Goal: Information Seeking & Learning: Learn about a topic

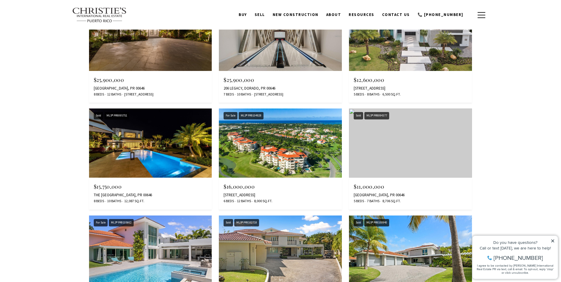
scroll to position [647, 0]
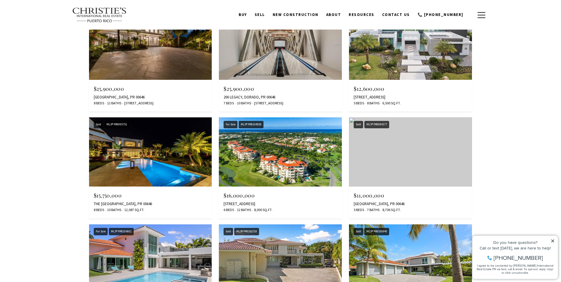
click at [273, 162] on img at bounding box center [280, 151] width 123 height 69
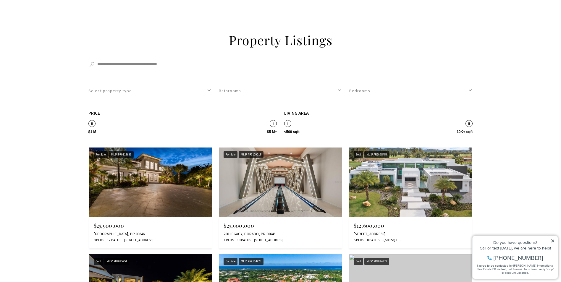
scroll to position [587, 0]
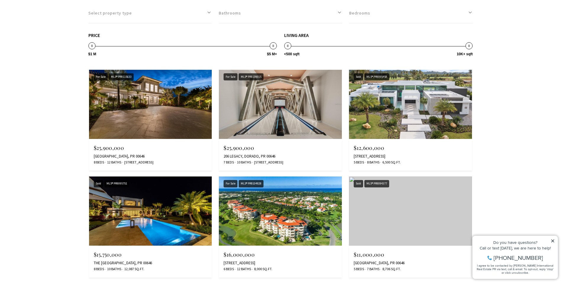
click at [410, 123] on img at bounding box center [410, 104] width 123 height 69
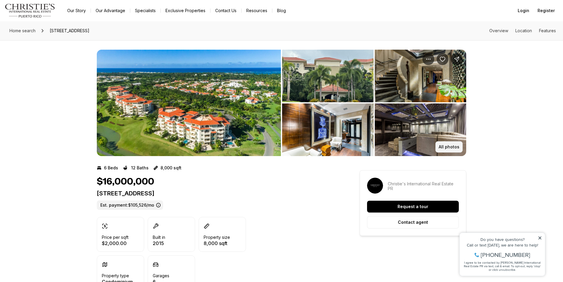
click at [448, 147] on p "All photos" at bounding box center [449, 147] width 21 height 5
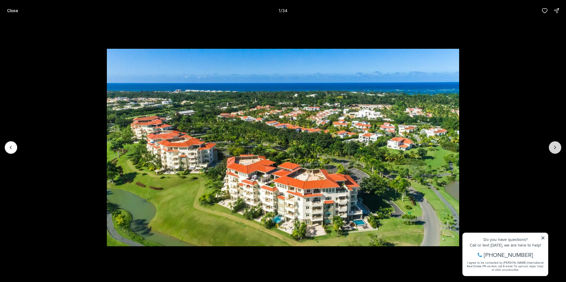
click at [553, 144] on button "Next slide" at bounding box center [555, 147] width 12 height 12
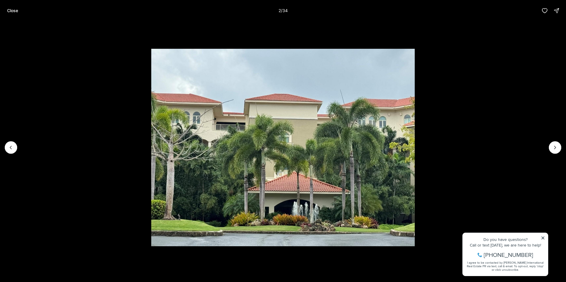
click at [542, 237] on li "2 of 34" at bounding box center [283, 147] width 566 height 253
click at [543, 239] on li "2 of 34" at bounding box center [283, 147] width 566 height 253
click at [554, 147] on icon "Next slide" at bounding box center [555, 148] width 6 height 6
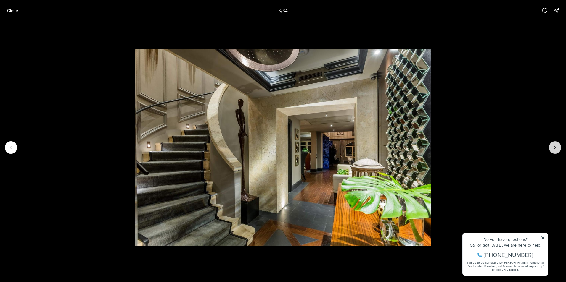
click at [554, 147] on icon "Next slide" at bounding box center [555, 148] width 6 height 6
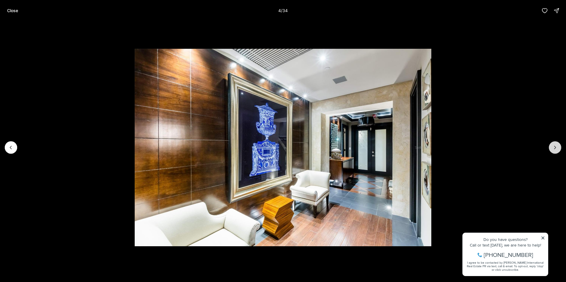
click at [554, 147] on icon "Next slide" at bounding box center [555, 148] width 6 height 6
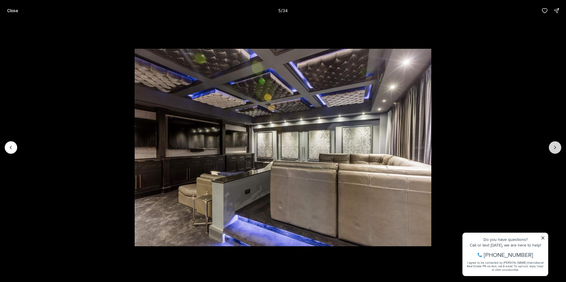
click at [554, 147] on icon "Next slide" at bounding box center [555, 148] width 6 height 6
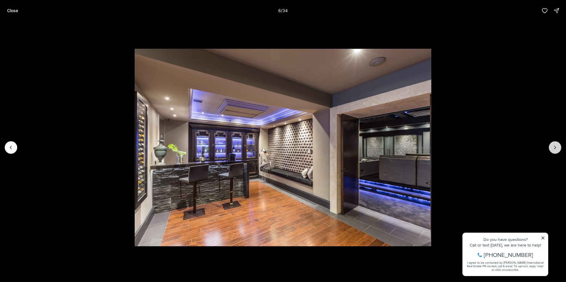
click at [554, 147] on icon "Next slide" at bounding box center [555, 148] width 6 height 6
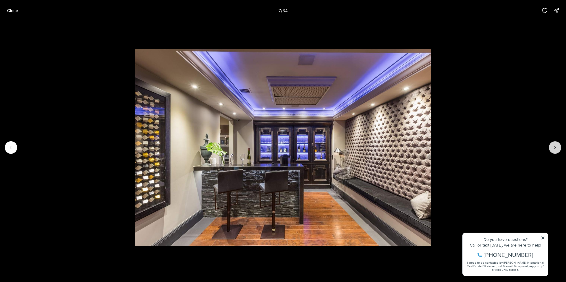
click at [554, 147] on icon "Next slide" at bounding box center [555, 148] width 6 height 6
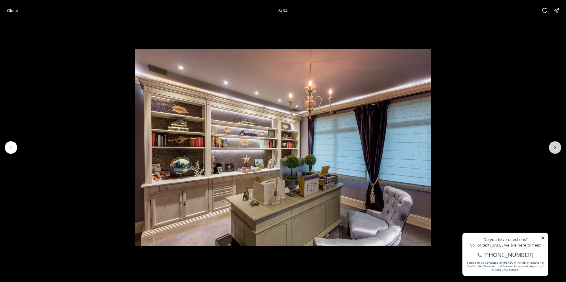
click at [554, 147] on icon "Next slide" at bounding box center [555, 148] width 6 height 6
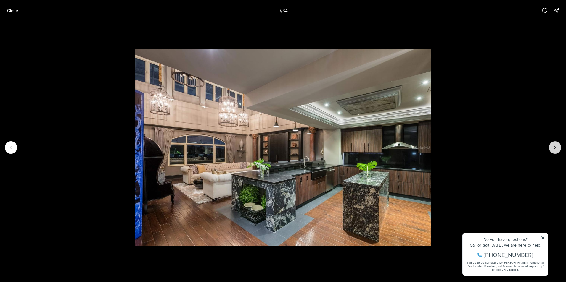
click at [554, 147] on icon "Next slide" at bounding box center [555, 148] width 6 height 6
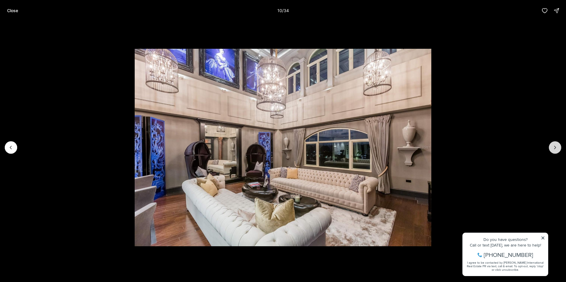
click at [554, 147] on icon "Next slide" at bounding box center [555, 148] width 6 height 6
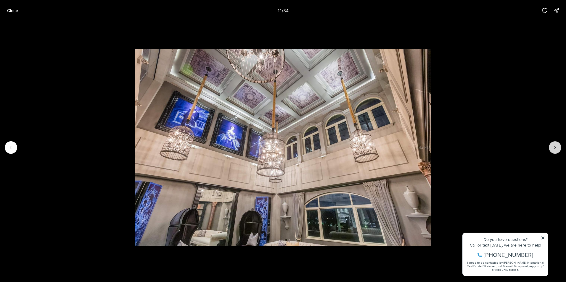
click at [554, 147] on icon "Next slide" at bounding box center [555, 148] width 6 height 6
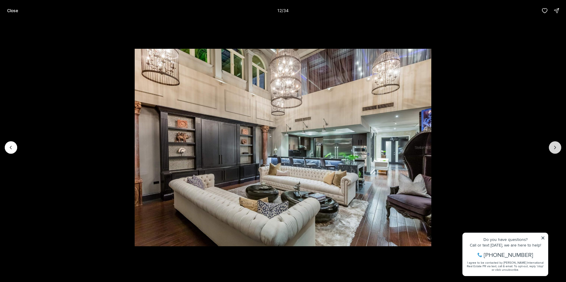
click at [554, 147] on icon "Next slide" at bounding box center [555, 148] width 6 height 6
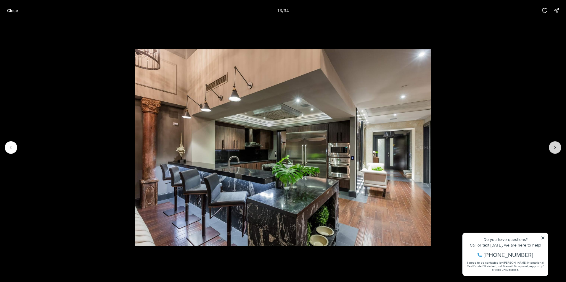
click at [556, 147] on icon "Next slide" at bounding box center [555, 148] width 6 height 6
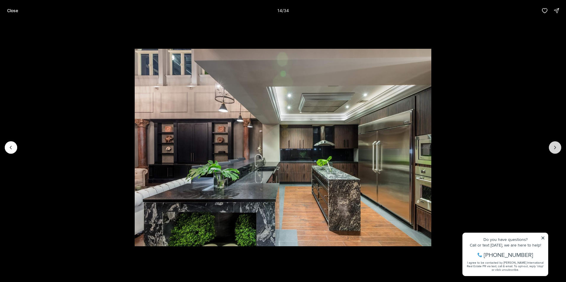
click at [556, 147] on icon "Next slide" at bounding box center [555, 148] width 6 height 6
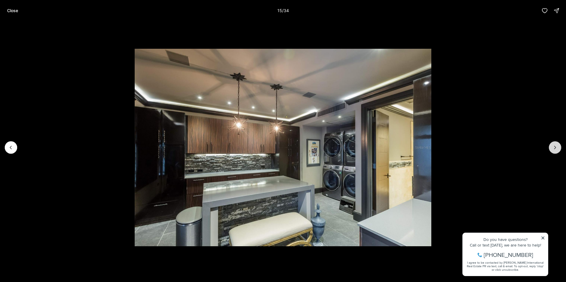
click at [556, 147] on icon "Next slide" at bounding box center [555, 148] width 6 height 6
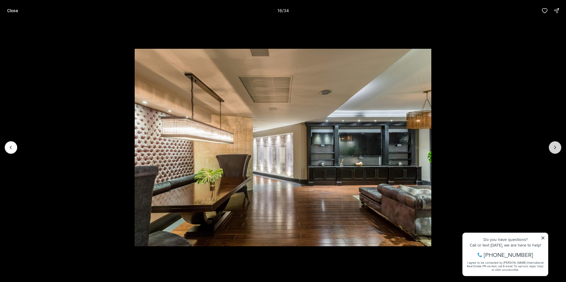
click at [556, 147] on icon "Next slide" at bounding box center [555, 148] width 6 height 6
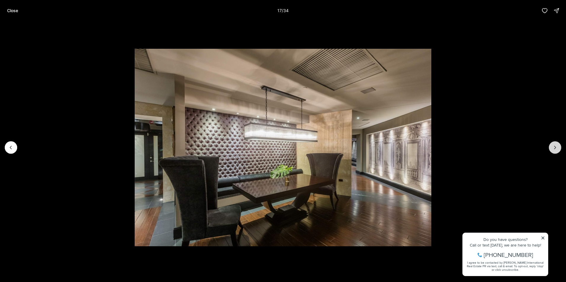
click at [556, 147] on icon "Next slide" at bounding box center [555, 148] width 6 height 6
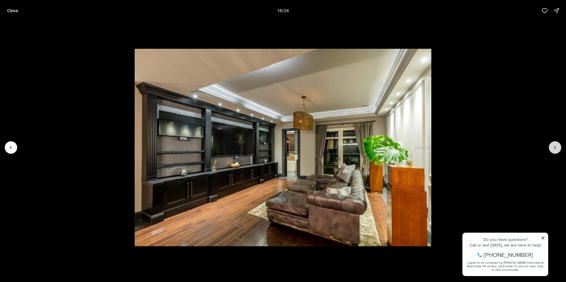
click at [556, 147] on icon "Next slide" at bounding box center [555, 148] width 6 height 6
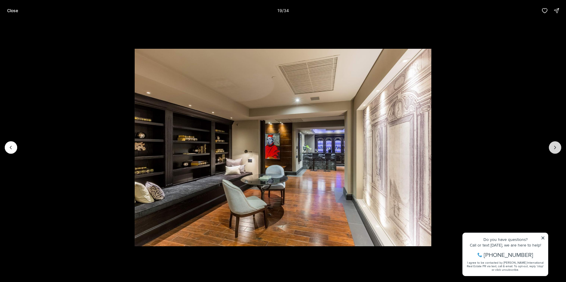
click at [556, 147] on icon "Next slide" at bounding box center [555, 148] width 6 height 6
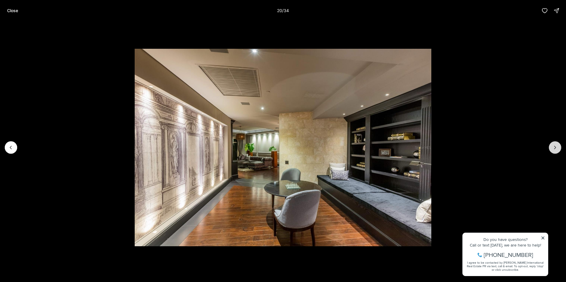
click at [556, 147] on icon "Next slide" at bounding box center [555, 148] width 6 height 6
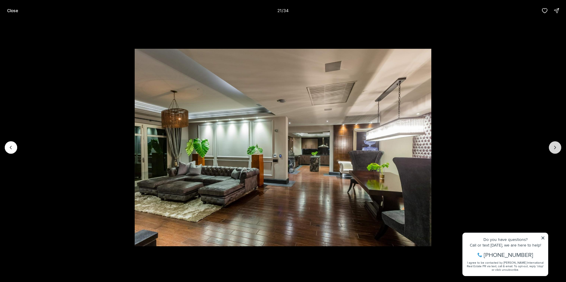
click at [556, 147] on icon "Next slide" at bounding box center [555, 148] width 6 height 6
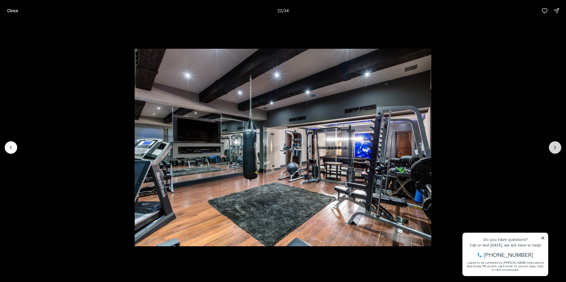
click at [553, 149] on icon "Next slide" at bounding box center [555, 148] width 6 height 6
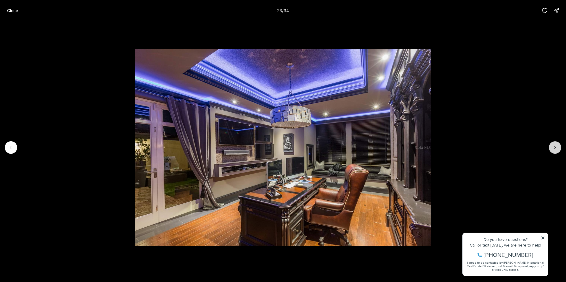
click at [553, 149] on icon "Next slide" at bounding box center [555, 148] width 6 height 6
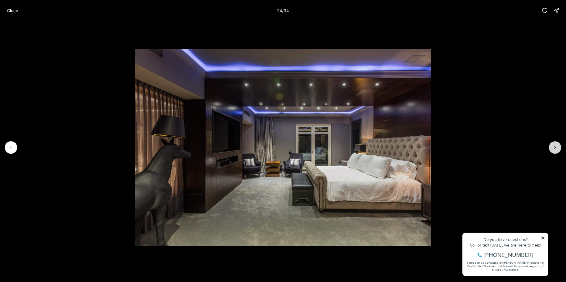
click at [554, 149] on icon "Next slide" at bounding box center [555, 148] width 6 height 6
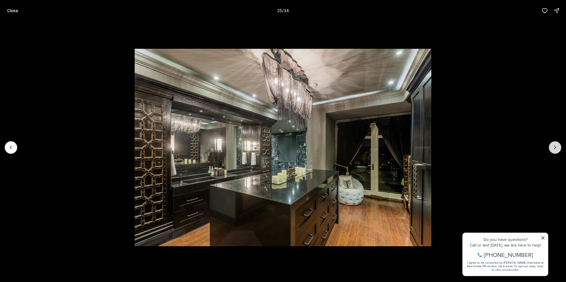
click at [554, 149] on icon "Next slide" at bounding box center [555, 148] width 6 height 6
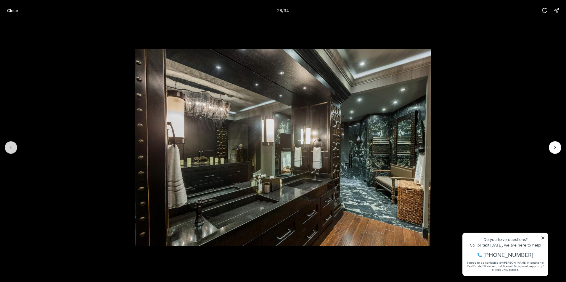
click at [12, 150] on icon "Previous slide" at bounding box center [11, 148] width 6 height 6
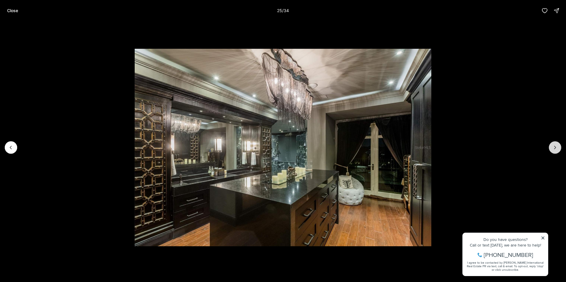
click at [560, 145] on button "Next slide" at bounding box center [555, 147] width 12 height 12
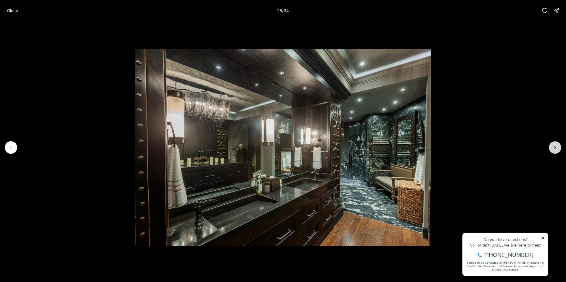
click at [560, 145] on button "Next slide" at bounding box center [555, 147] width 12 height 12
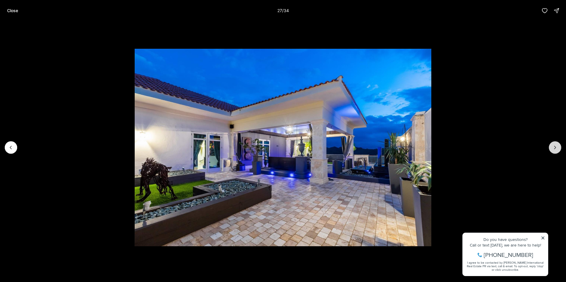
click at [558, 146] on button "Next slide" at bounding box center [555, 147] width 12 height 12
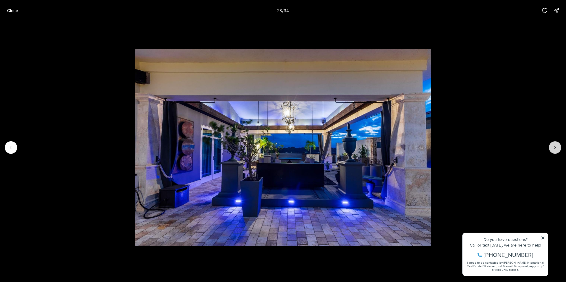
click at [558, 146] on button "Next slide" at bounding box center [555, 147] width 12 height 12
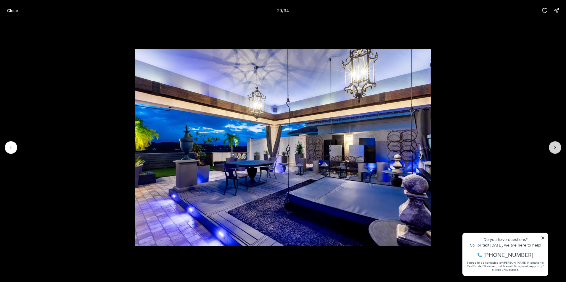
click at [558, 146] on button "Next slide" at bounding box center [555, 147] width 12 height 12
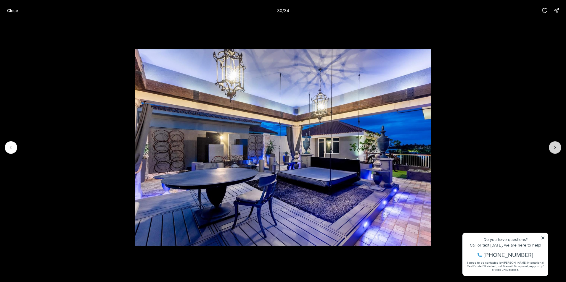
click at [558, 146] on button "Next slide" at bounding box center [555, 147] width 12 height 12
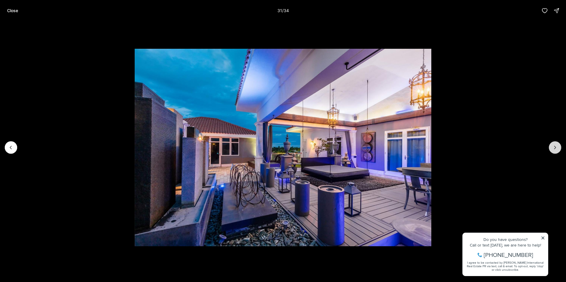
click at [559, 150] on button "Next slide" at bounding box center [555, 147] width 12 height 12
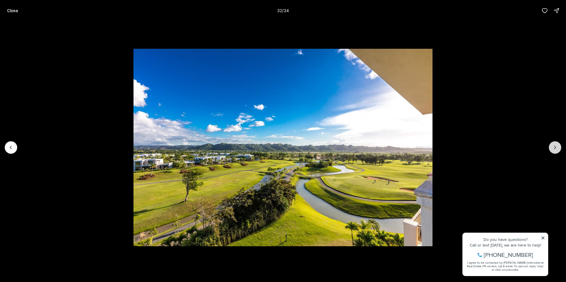
click at [559, 150] on button "Next slide" at bounding box center [555, 147] width 12 height 12
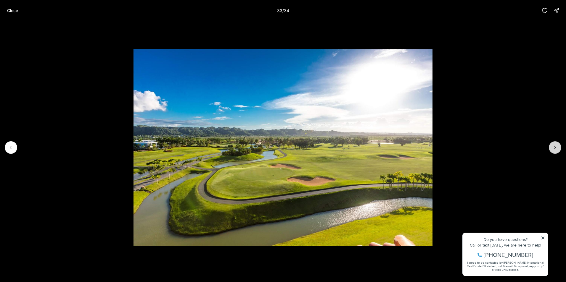
click at [559, 150] on button "Next slide" at bounding box center [555, 147] width 12 height 12
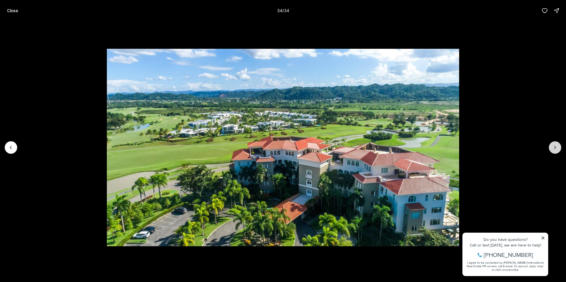
click at [559, 150] on div at bounding box center [555, 147] width 12 height 12
click at [555, 149] on div at bounding box center [555, 147] width 12 height 12
click at [9, 11] on p "Close" at bounding box center [12, 10] width 11 height 5
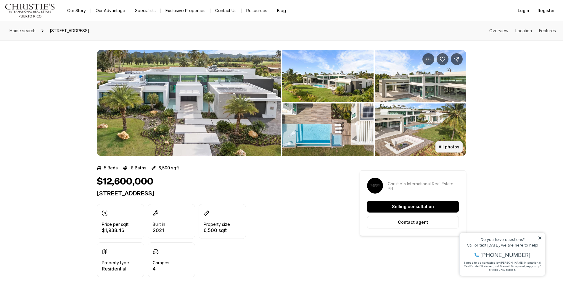
click at [443, 148] on p "All photos" at bounding box center [449, 147] width 21 height 5
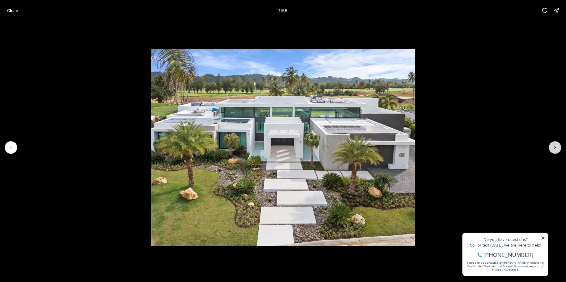
click at [553, 144] on button "Next slide" at bounding box center [555, 147] width 12 height 12
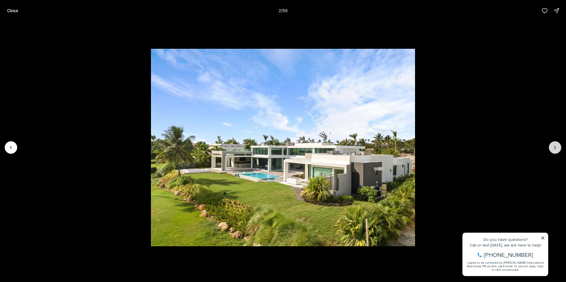
click at [553, 144] on button "Next slide" at bounding box center [555, 147] width 12 height 12
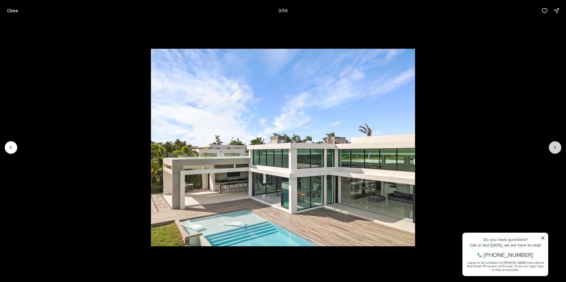
click at [553, 144] on button "Next slide" at bounding box center [555, 147] width 12 height 12
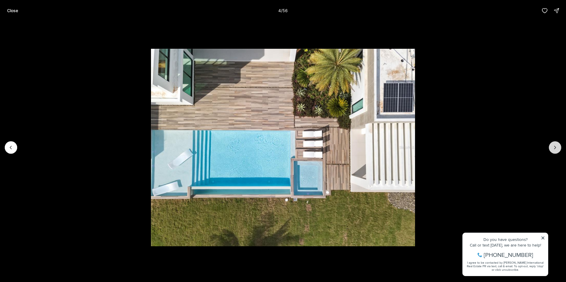
click at [553, 144] on button "Next slide" at bounding box center [555, 147] width 12 height 12
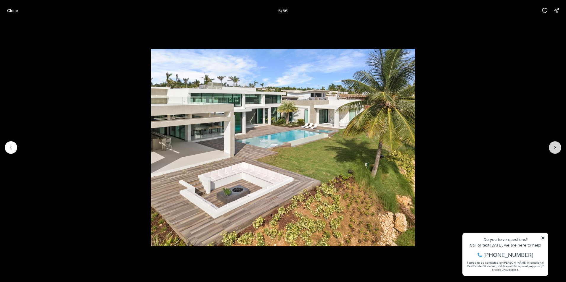
click at [553, 144] on button "Next slide" at bounding box center [555, 147] width 12 height 12
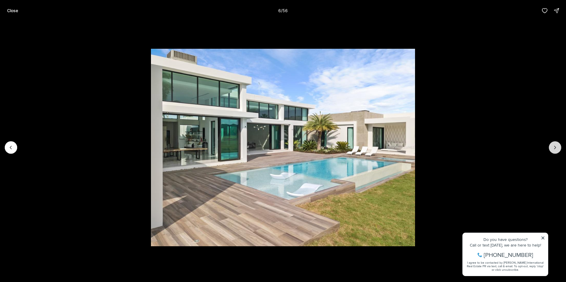
click at [553, 144] on button "Next slide" at bounding box center [555, 147] width 12 height 12
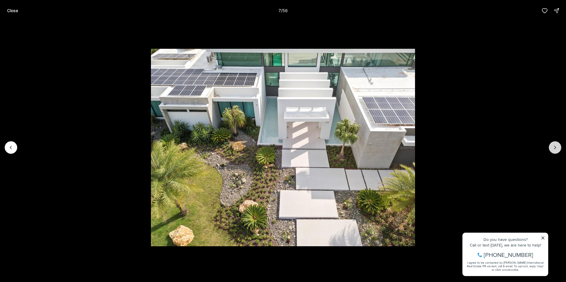
click at [553, 144] on button "Next slide" at bounding box center [555, 147] width 12 height 12
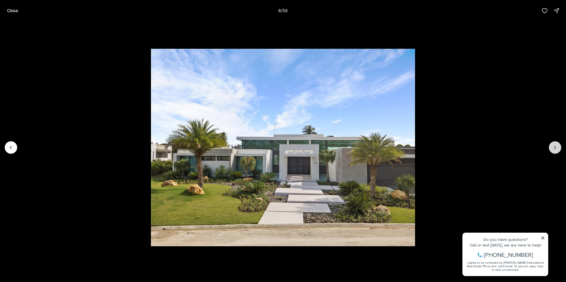
click at [556, 145] on icon "Next slide" at bounding box center [555, 148] width 6 height 6
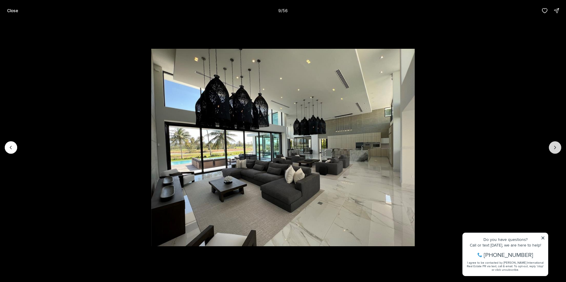
click at [556, 145] on icon "Next slide" at bounding box center [555, 148] width 6 height 6
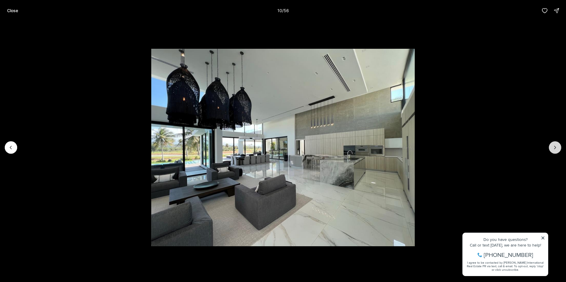
click at [554, 147] on icon "Next slide" at bounding box center [555, 148] width 6 height 6
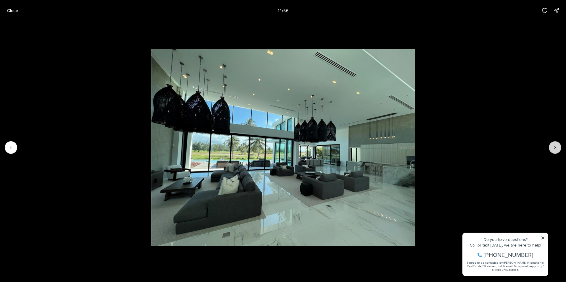
click at [556, 150] on icon "Next slide" at bounding box center [555, 148] width 6 height 6
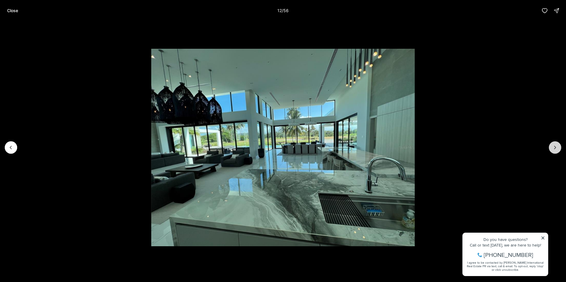
click at [556, 150] on icon "Next slide" at bounding box center [555, 148] width 6 height 6
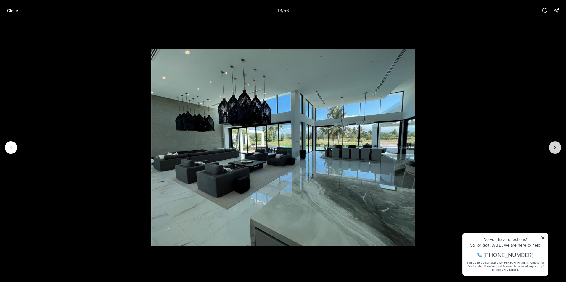
click at [553, 149] on icon "Next slide" at bounding box center [555, 148] width 6 height 6
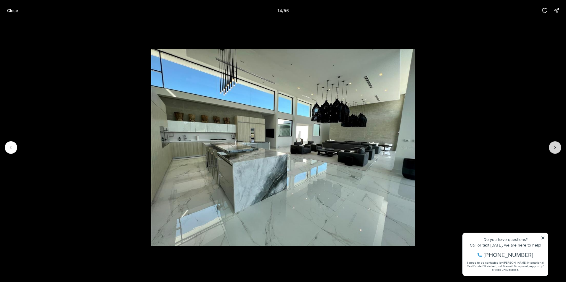
click at [553, 149] on icon "Next slide" at bounding box center [555, 148] width 6 height 6
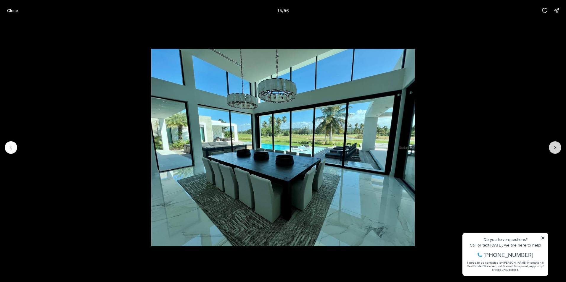
click at [553, 149] on icon "Next slide" at bounding box center [555, 148] width 6 height 6
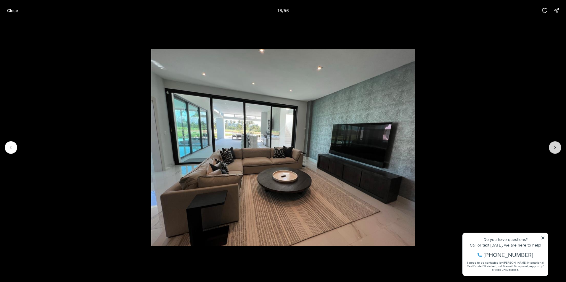
click at [553, 149] on icon "Next slide" at bounding box center [555, 148] width 6 height 6
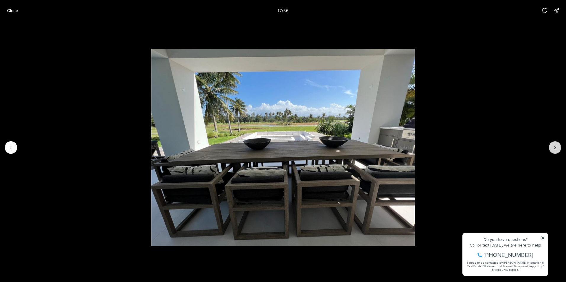
click at [554, 148] on icon "Next slide" at bounding box center [555, 148] width 6 height 6
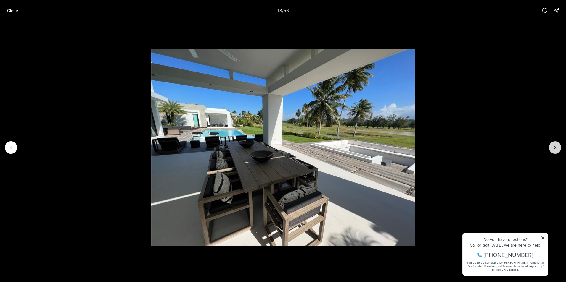
click at [554, 149] on icon "Next slide" at bounding box center [555, 148] width 6 height 6
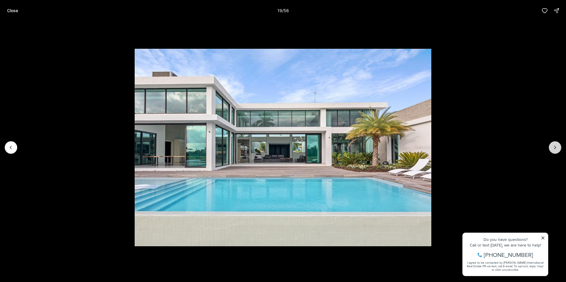
click at [554, 149] on icon "Next slide" at bounding box center [555, 148] width 6 height 6
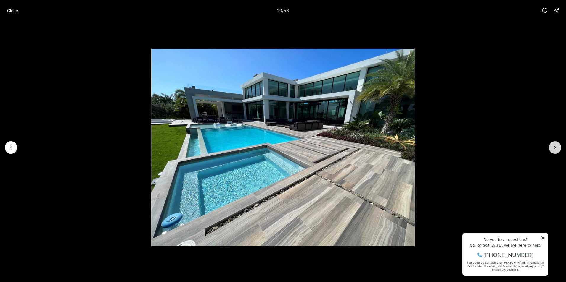
click at [554, 149] on icon "Next slide" at bounding box center [555, 148] width 6 height 6
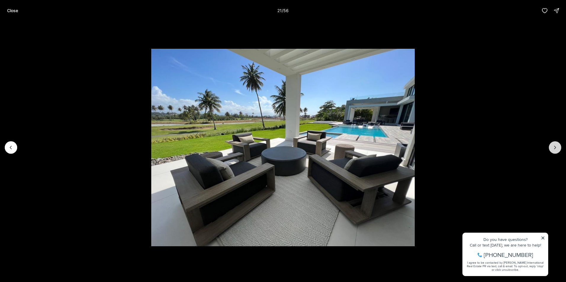
click at [555, 152] on button "Next slide" at bounding box center [555, 147] width 12 height 12
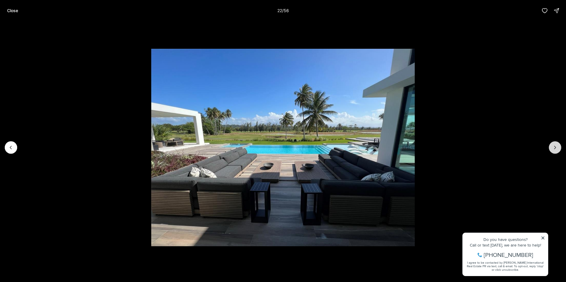
click at [554, 151] on button "Next slide" at bounding box center [555, 147] width 12 height 12
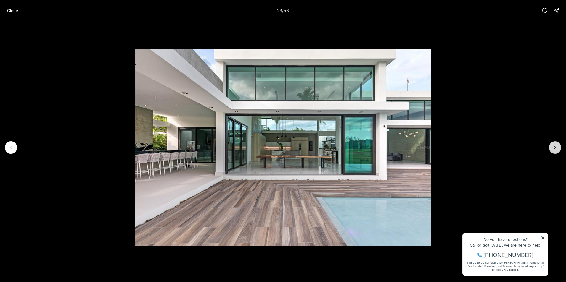
click at [555, 150] on icon "Next slide" at bounding box center [555, 148] width 6 height 6
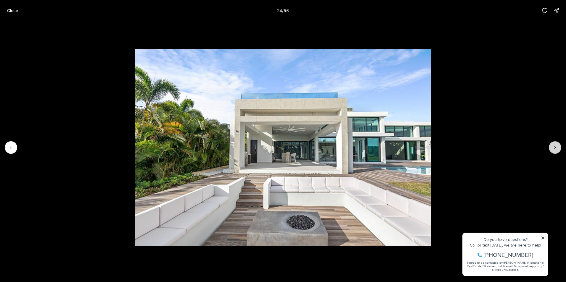
click at [558, 147] on icon "Next slide" at bounding box center [555, 148] width 6 height 6
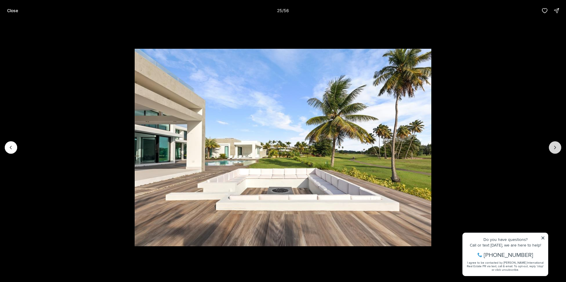
click at [555, 149] on icon "Next slide" at bounding box center [555, 148] width 6 height 6
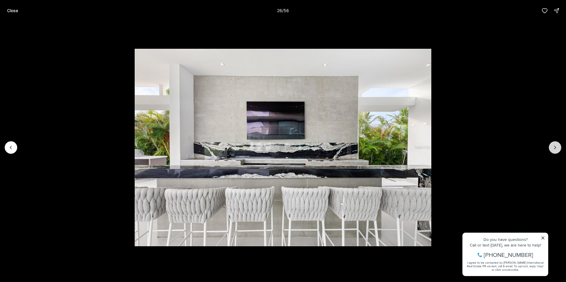
click at [553, 147] on icon "Next slide" at bounding box center [555, 148] width 6 height 6
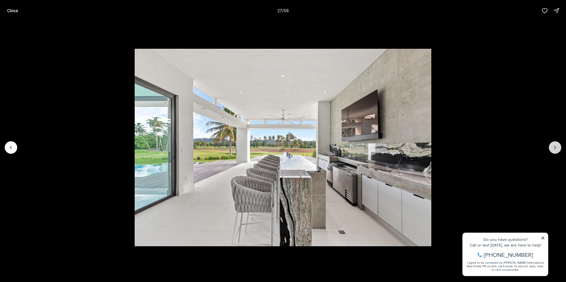
click at [553, 147] on icon "Next slide" at bounding box center [555, 148] width 6 height 6
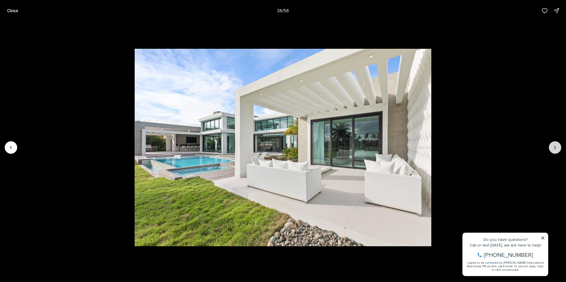
click at [553, 147] on icon "Next slide" at bounding box center [555, 148] width 6 height 6
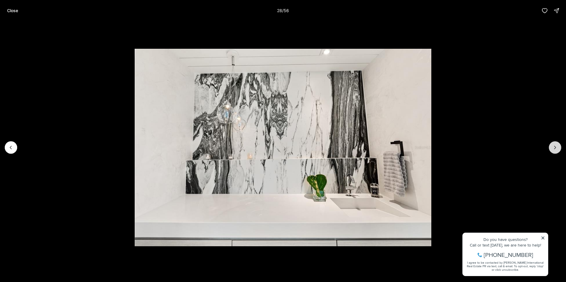
click at [553, 147] on icon "Next slide" at bounding box center [555, 148] width 6 height 6
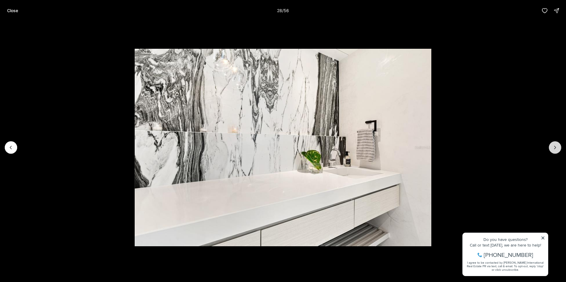
click at [553, 147] on icon "Next slide" at bounding box center [555, 148] width 6 height 6
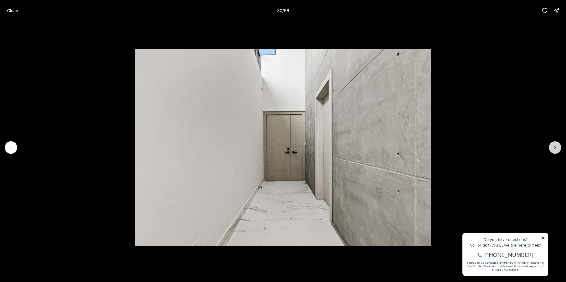
click at [553, 147] on icon "Next slide" at bounding box center [555, 148] width 6 height 6
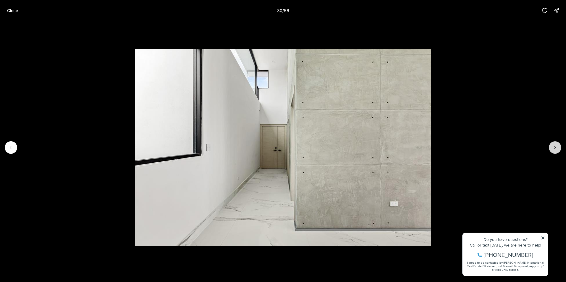
click at [553, 147] on icon "Next slide" at bounding box center [555, 148] width 6 height 6
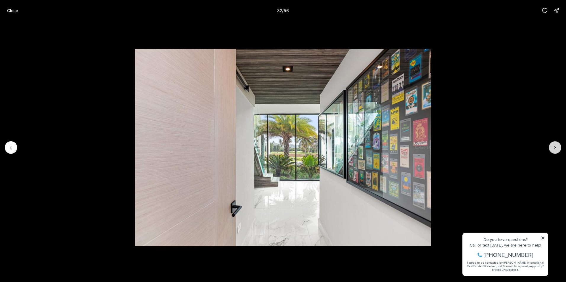
click at [553, 147] on icon "Next slide" at bounding box center [555, 148] width 6 height 6
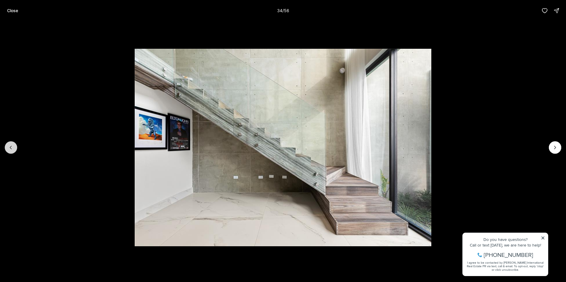
click at [13, 148] on icon "Previous slide" at bounding box center [11, 148] width 6 height 6
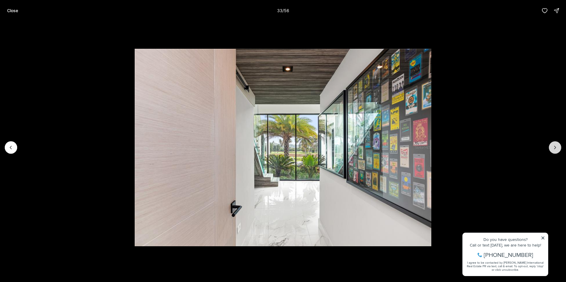
click at [553, 152] on button "Next slide" at bounding box center [555, 147] width 12 height 12
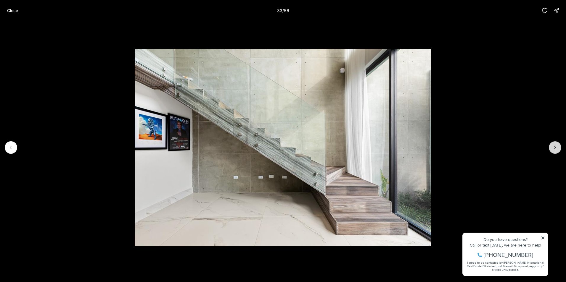
click at [553, 152] on button "Next slide" at bounding box center [555, 147] width 12 height 12
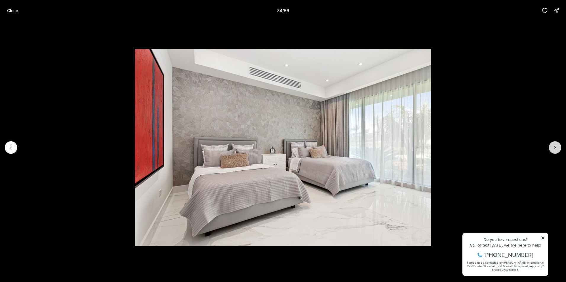
click at [553, 152] on button "Next slide" at bounding box center [555, 147] width 12 height 12
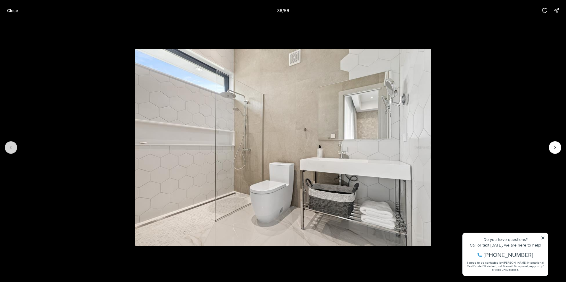
click at [12, 150] on icon "Previous slide" at bounding box center [11, 148] width 6 height 6
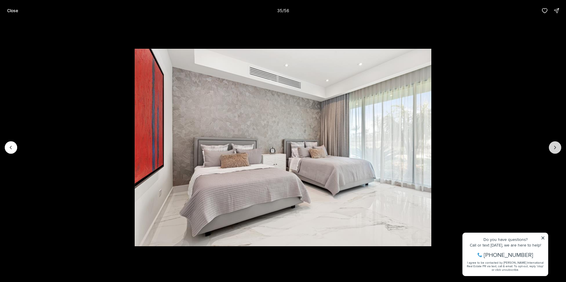
click at [556, 147] on icon "Next slide" at bounding box center [555, 148] width 6 height 6
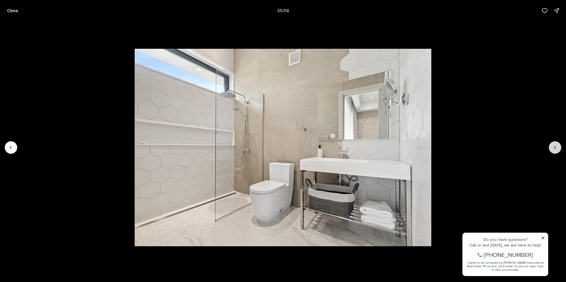
click at [556, 147] on icon "Next slide" at bounding box center [555, 148] width 6 height 6
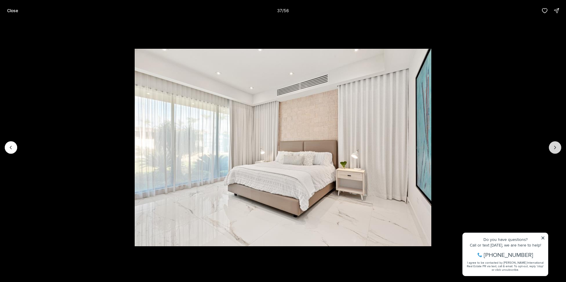
click at [556, 147] on icon "Next slide" at bounding box center [555, 148] width 6 height 6
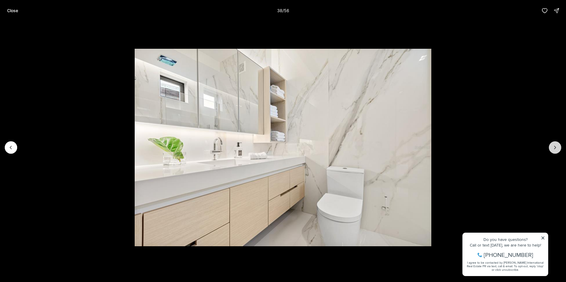
click at [556, 147] on icon "Next slide" at bounding box center [555, 148] width 6 height 6
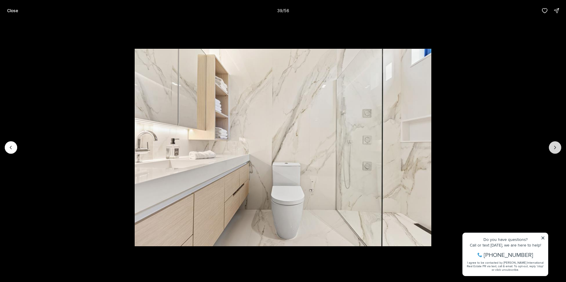
click at [556, 147] on icon "Next slide" at bounding box center [555, 148] width 6 height 6
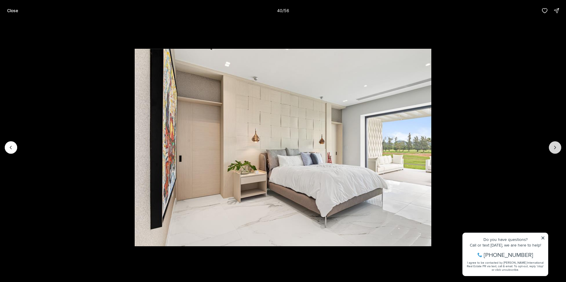
click at [556, 149] on icon "Next slide" at bounding box center [555, 148] width 6 height 6
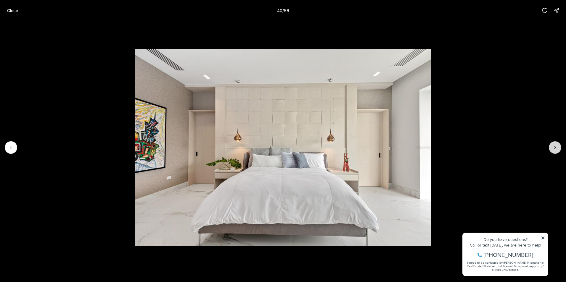
click at [556, 149] on icon "Next slide" at bounding box center [555, 148] width 6 height 6
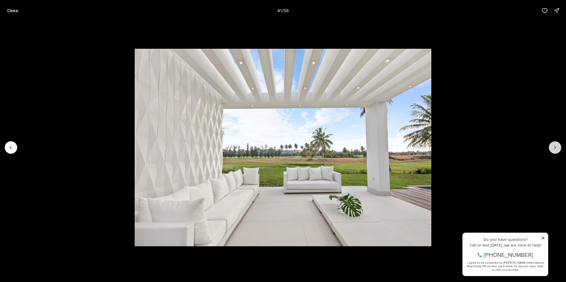
click at [556, 149] on icon "Next slide" at bounding box center [555, 148] width 6 height 6
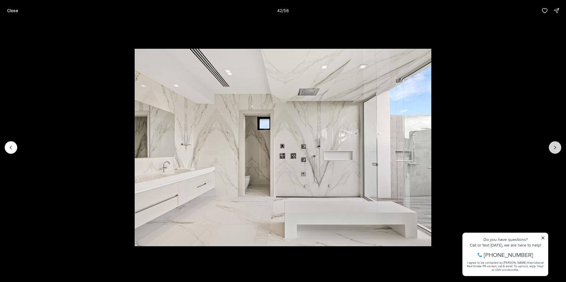
click at [556, 149] on icon "Next slide" at bounding box center [555, 148] width 6 height 6
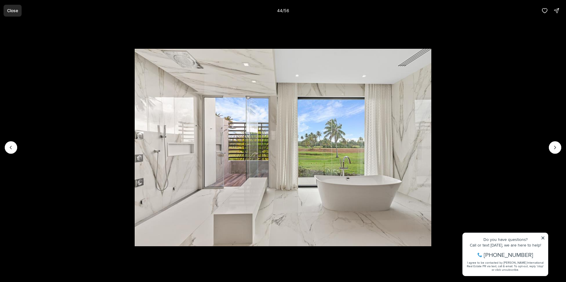
click at [4, 10] on button "Close" at bounding box center [13, 11] width 18 height 12
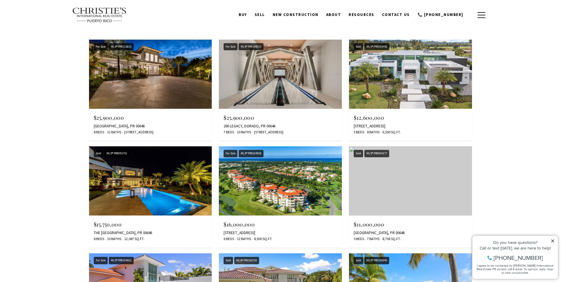
scroll to position [617, 0]
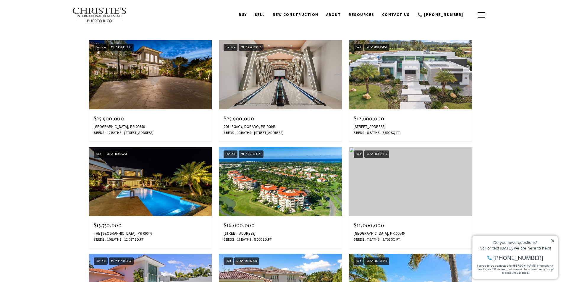
click at [294, 67] on img at bounding box center [280, 74] width 123 height 69
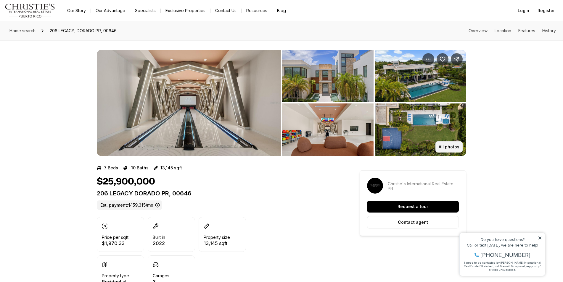
click at [444, 145] on p "All photos" at bounding box center [449, 147] width 21 height 5
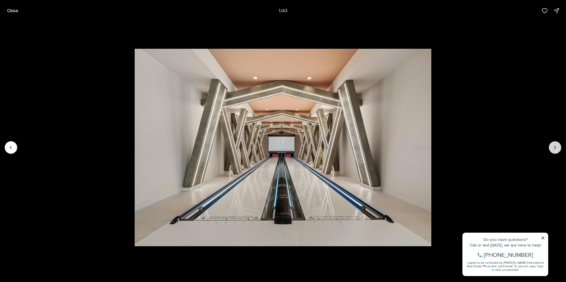
click at [557, 147] on icon "Next slide" at bounding box center [555, 148] width 6 height 6
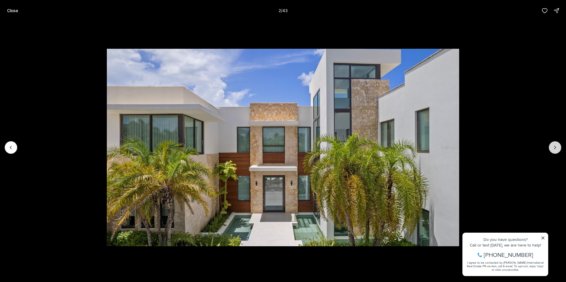
click at [557, 147] on icon "Next slide" at bounding box center [555, 148] width 6 height 6
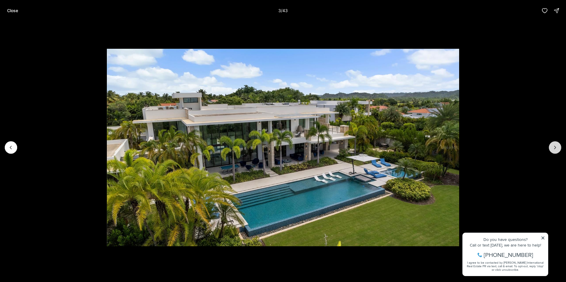
click at [559, 151] on button "Next slide" at bounding box center [555, 147] width 12 height 12
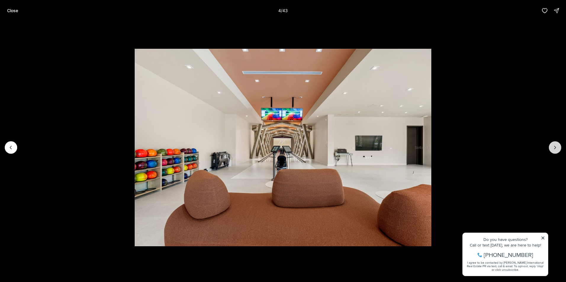
click at [559, 150] on button "Next slide" at bounding box center [555, 147] width 12 height 12
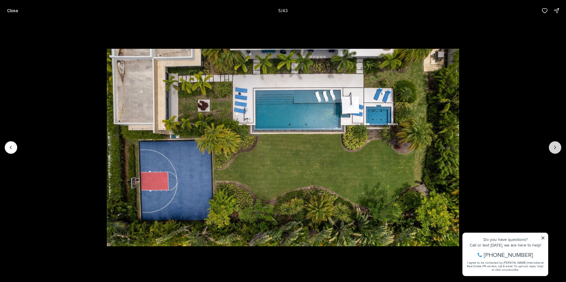
click at [559, 150] on button "Next slide" at bounding box center [555, 147] width 12 height 12
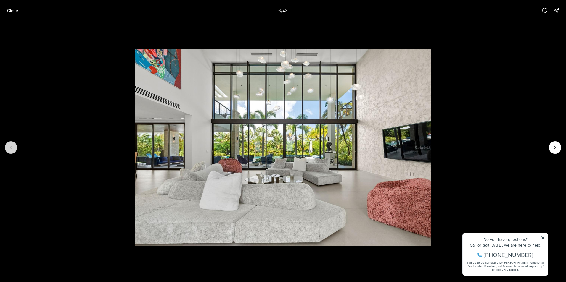
click at [9, 145] on icon "Previous slide" at bounding box center [11, 148] width 6 height 6
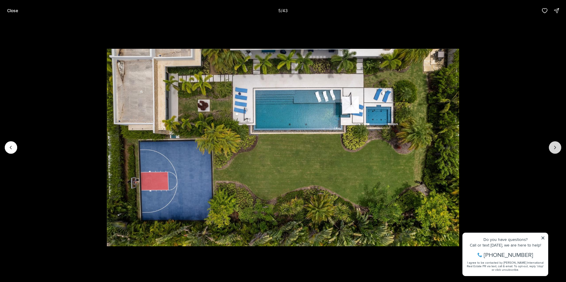
click at [561, 149] on button "Next slide" at bounding box center [555, 147] width 12 height 12
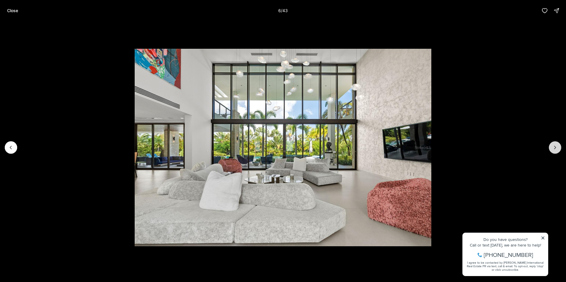
click at [558, 149] on icon "Next slide" at bounding box center [555, 148] width 6 height 6
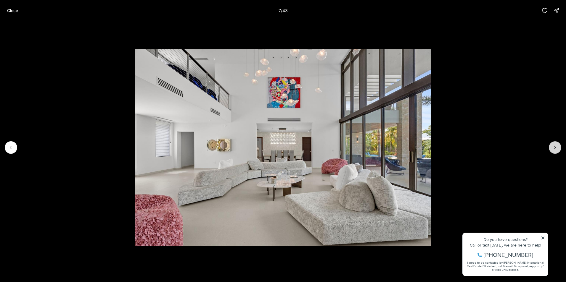
click at [558, 149] on icon "Next slide" at bounding box center [555, 148] width 6 height 6
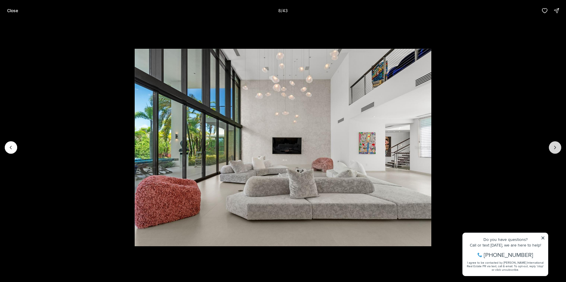
click at [558, 149] on icon "Next slide" at bounding box center [555, 148] width 6 height 6
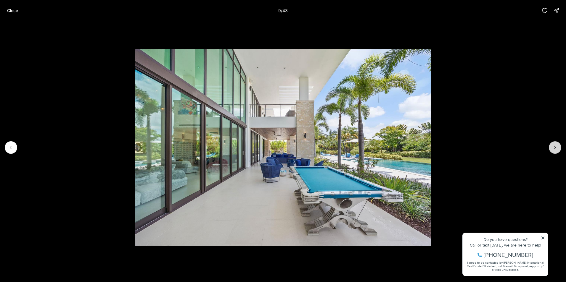
click at [557, 149] on icon "Next slide" at bounding box center [555, 148] width 6 height 6
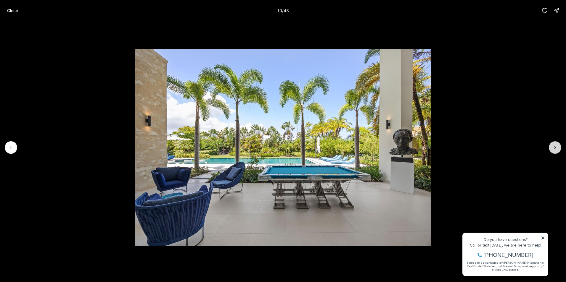
click at [557, 149] on icon "Next slide" at bounding box center [555, 148] width 6 height 6
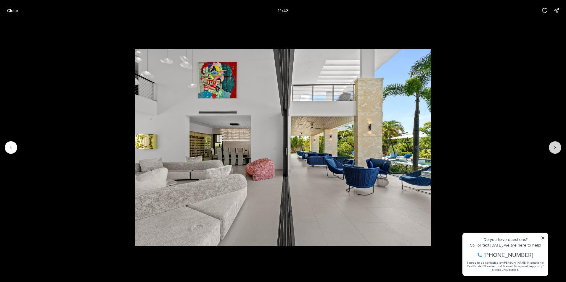
click at [557, 149] on icon "Next slide" at bounding box center [555, 148] width 6 height 6
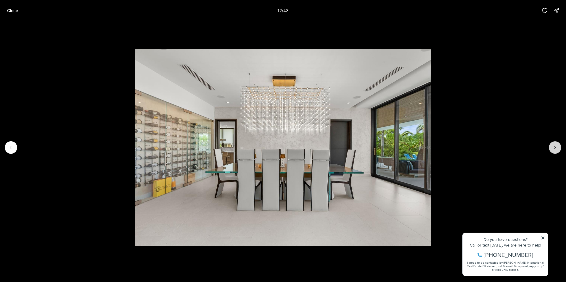
click at [557, 149] on icon "Next slide" at bounding box center [555, 148] width 6 height 6
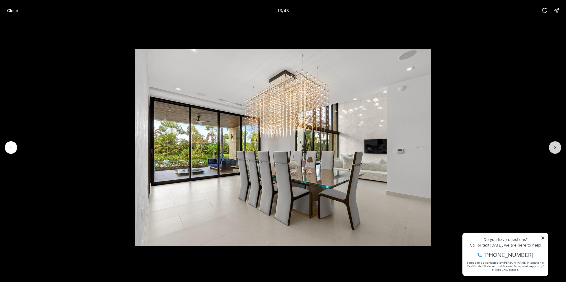
click at [557, 149] on icon "Next slide" at bounding box center [555, 148] width 6 height 6
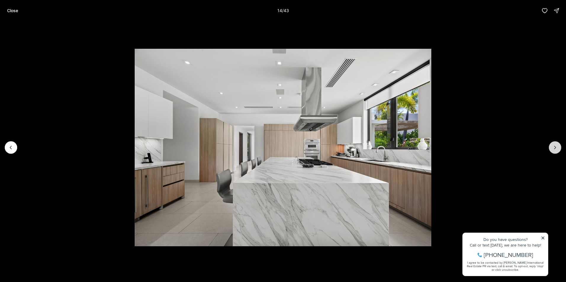
click at [557, 149] on icon "Next slide" at bounding box center [555, 148] width 6 height 6
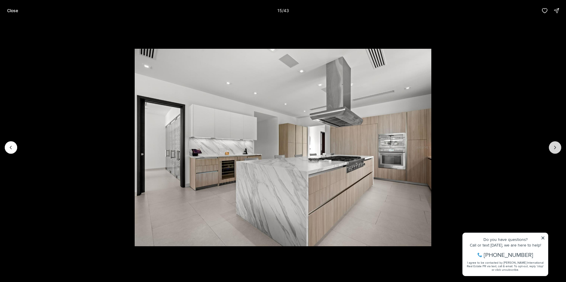
click at [557, 149] on icon "Next slide" at bounding box center [555, 148] width 6 height 6
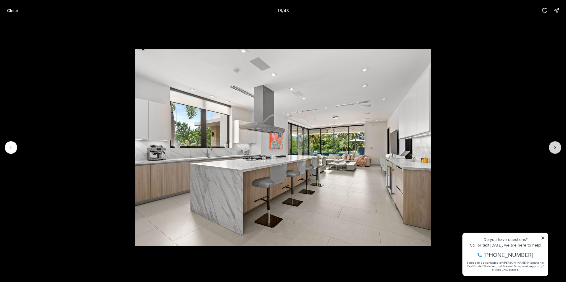
click at [556, 146] on icon "Next slide" at bounding box center [555, 148] width 6 height 6
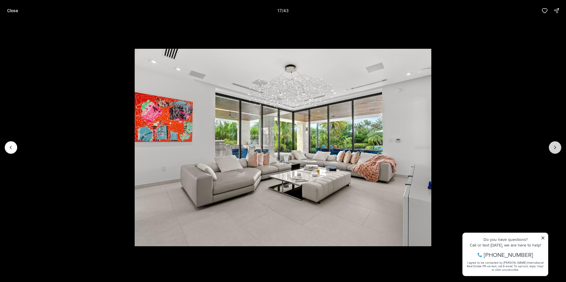
click at [556, 146] on icon "Next slide" at bounding box center [555, 148] width 6 height 6
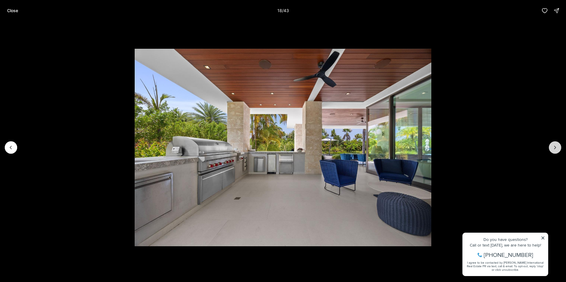
click at [554, 146] on icon "Next slide" at bounding box center [555, 148] width 6 height 6
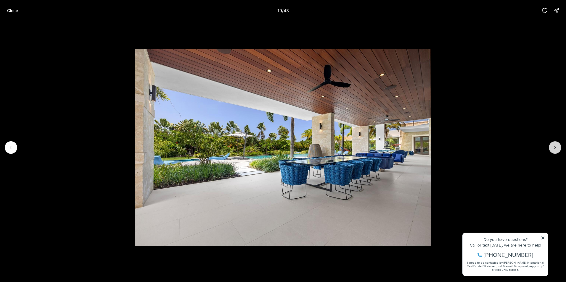
click at [553, 149] on icon "Next slide" at bounding box center [555, 148] width 6 height 6
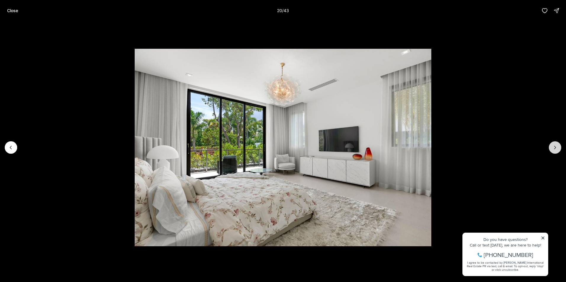
drag, startPoint x: 554, startPoint y: 153, endPoint x: 534, endPoint y: 158, distance: 20.2
click at [551, 151] on button "Next slide" at bounding box center [555, 147] width 12 height 12
